Goal: Transaction & Acquisition: Purchase product/service

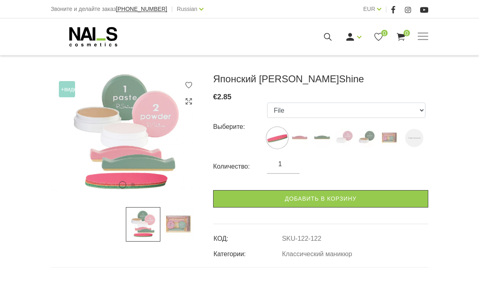
scroll to position [99, 0]
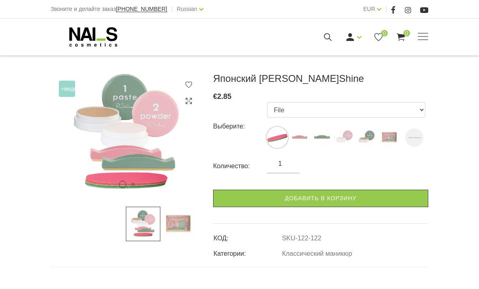
click at [181, 227] on img at bounding box center [177, 224] width 34 height 34
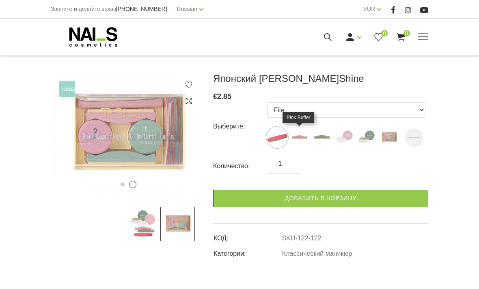
click at [299, 131] on img at bounding box center [299, 137] width 20 height 20
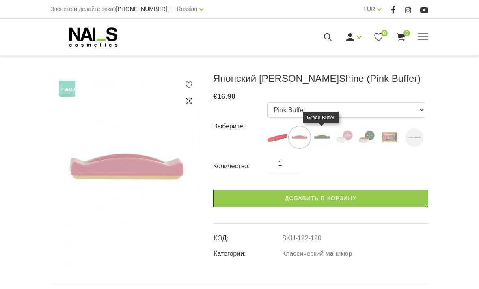
click at [321, 129] on img at bounding box center [322, 137] width 20 height 20
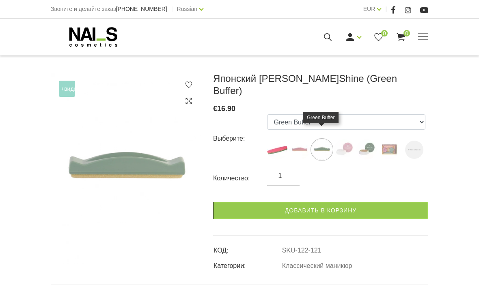
click at [353, 140] on img at bounding box center [344, 150] width 20 height 20
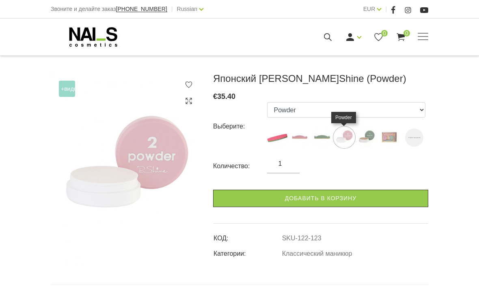
click at [364, 135] on img at bounding box center [366, 137] width 20 height 20
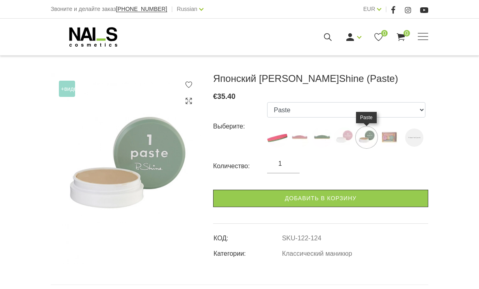
click at [386, 137] on img at bounding box center [389, 137] width 20 height 20
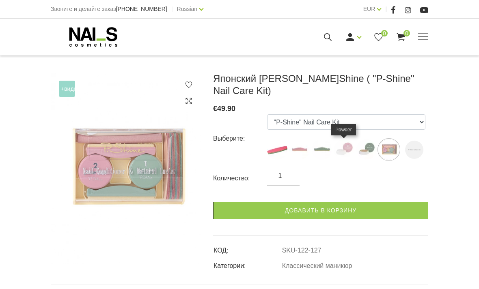
click at [353, 149] on img at bounding box center [344, 150] width 20 height 20
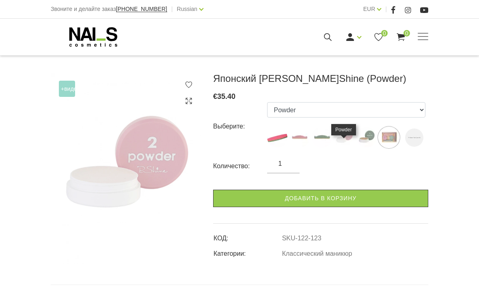
click at [366, 137] on img at bounding box center [366, 137] width 20 height 20
select select "124"
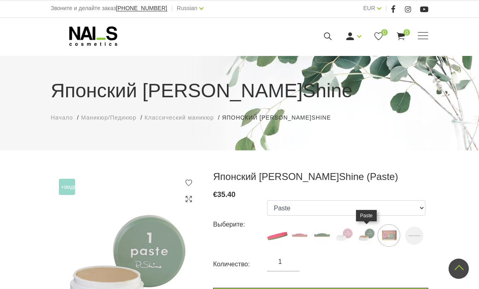
scroll to position [0, 0]
